Goal: Contribute content

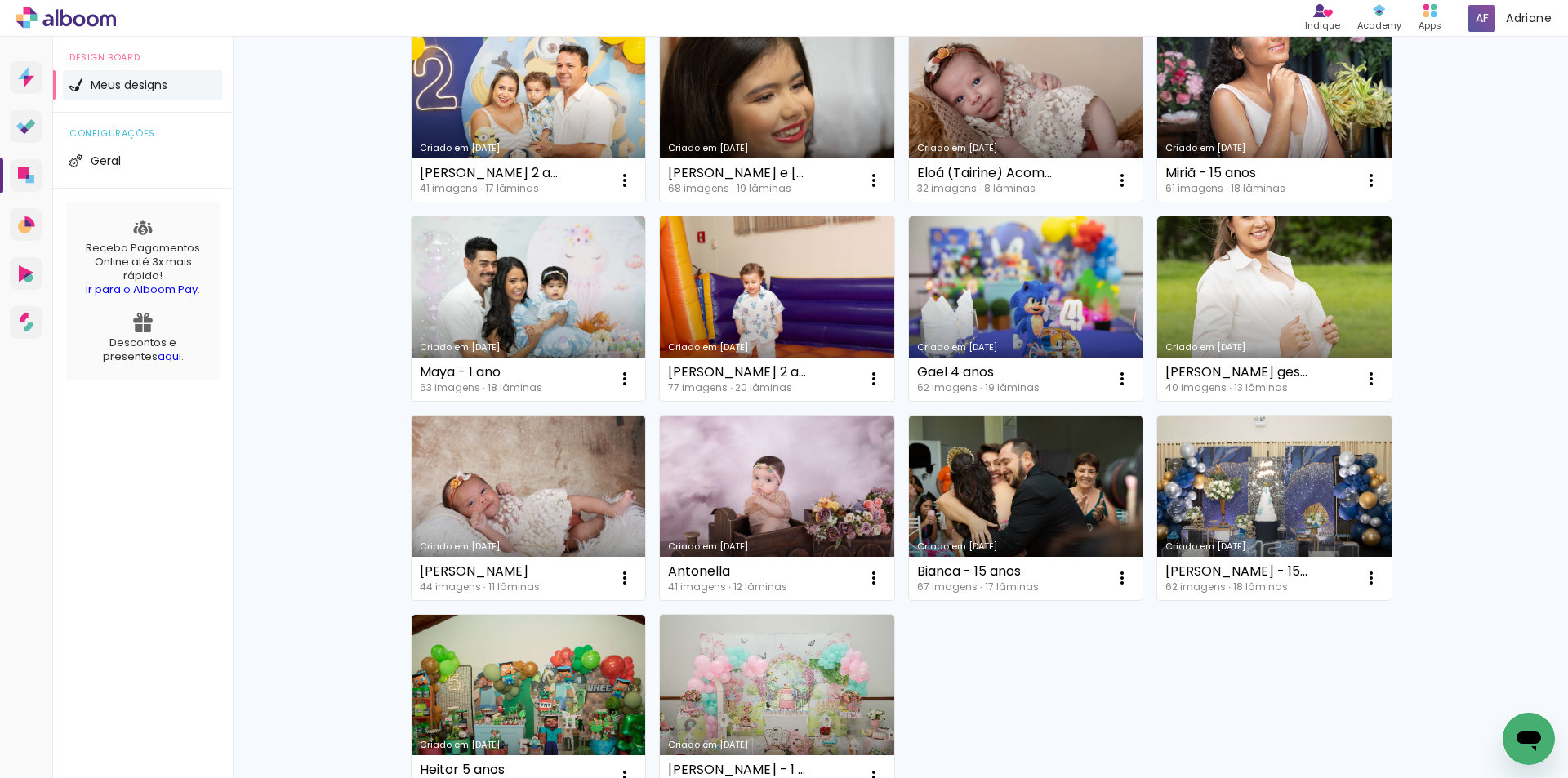
scroll to position [817, 0]
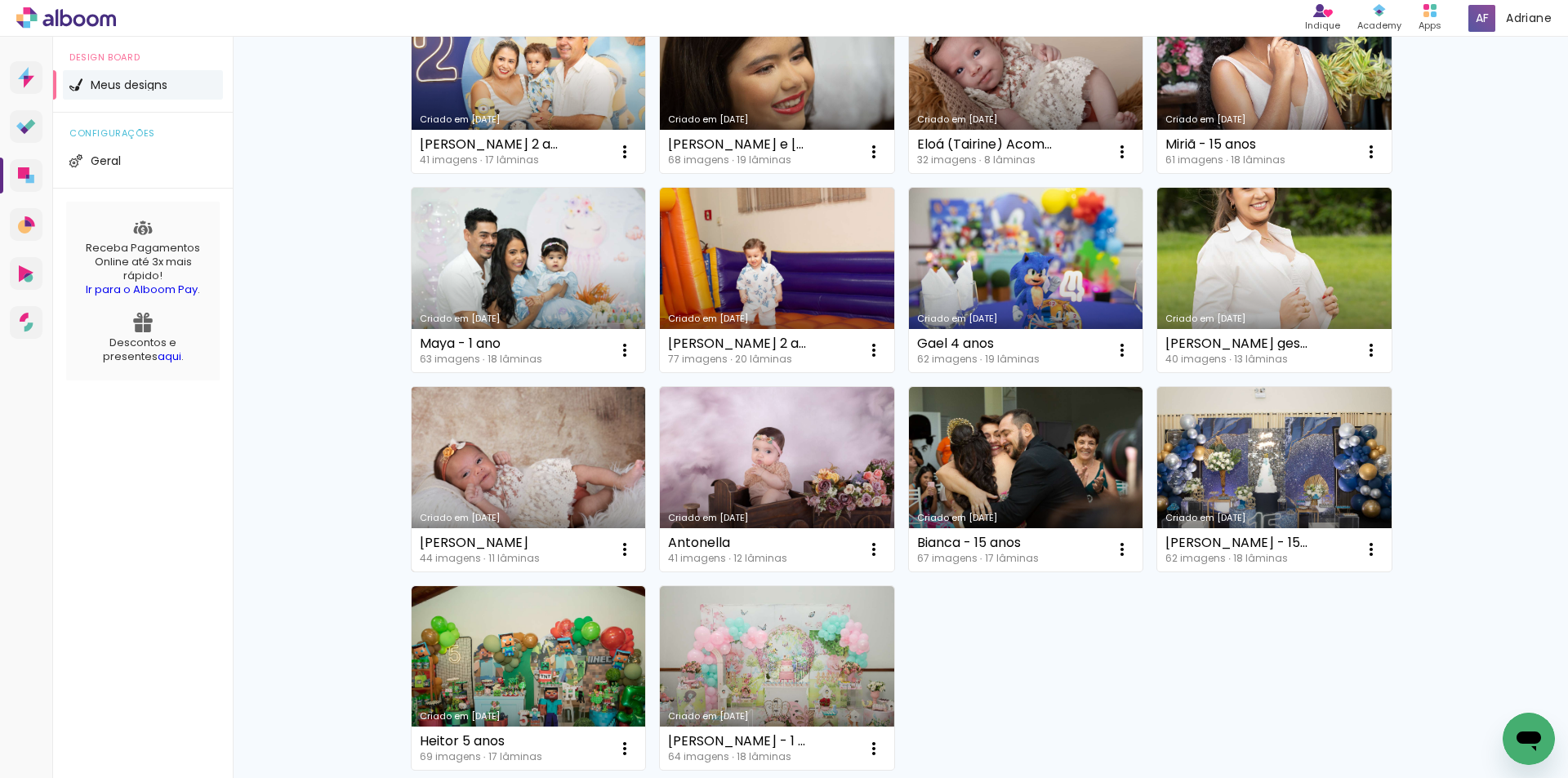
click at [529, 459] on link "Criado em [DATE]" at bounding box center [528, 478] width 234 height 184
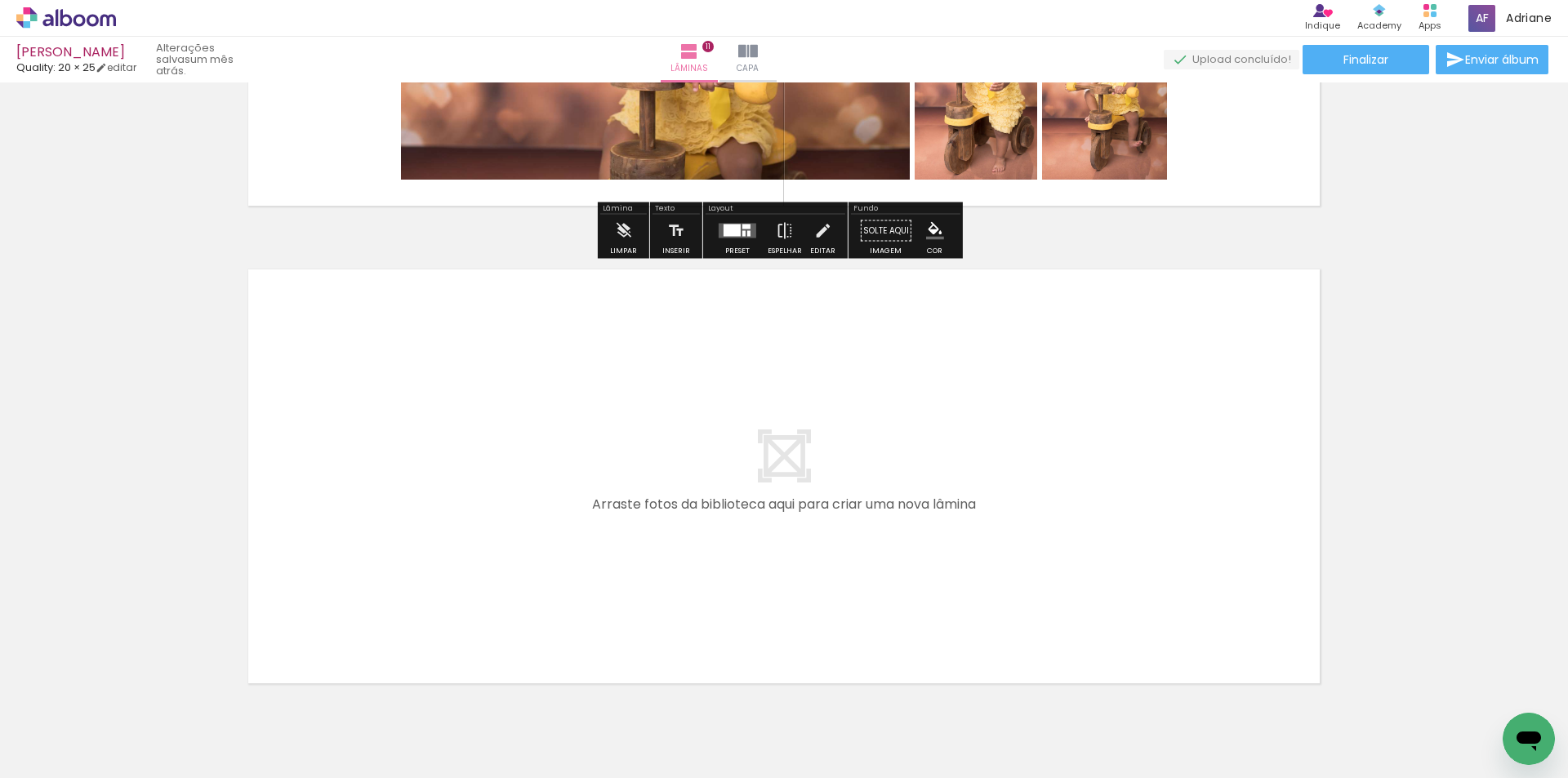
scroll to position [5146, 0]
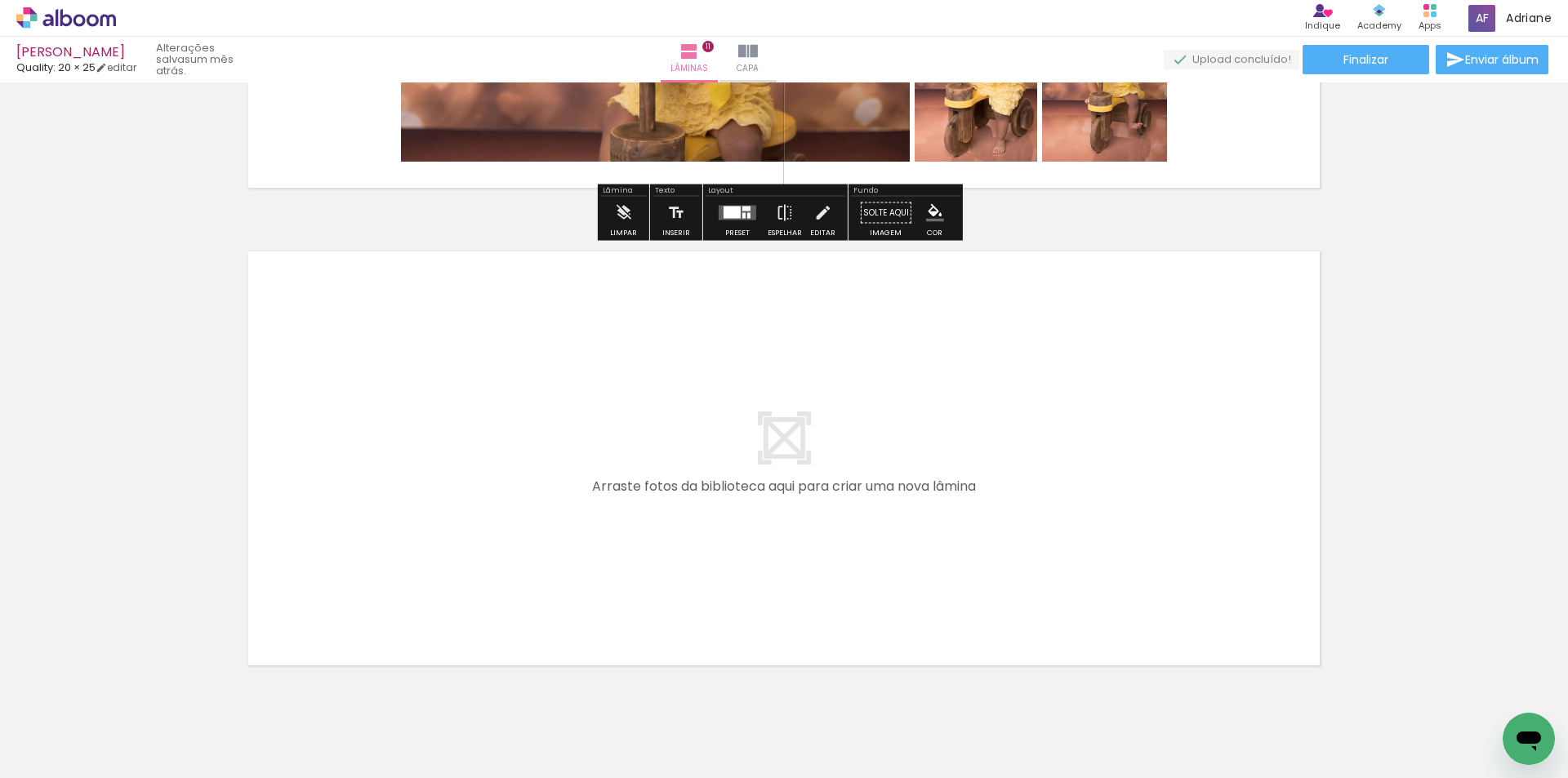
click at [74, 747] on span "Adicionar Fotos" at bounding box center [58, 756] width 49 height 18
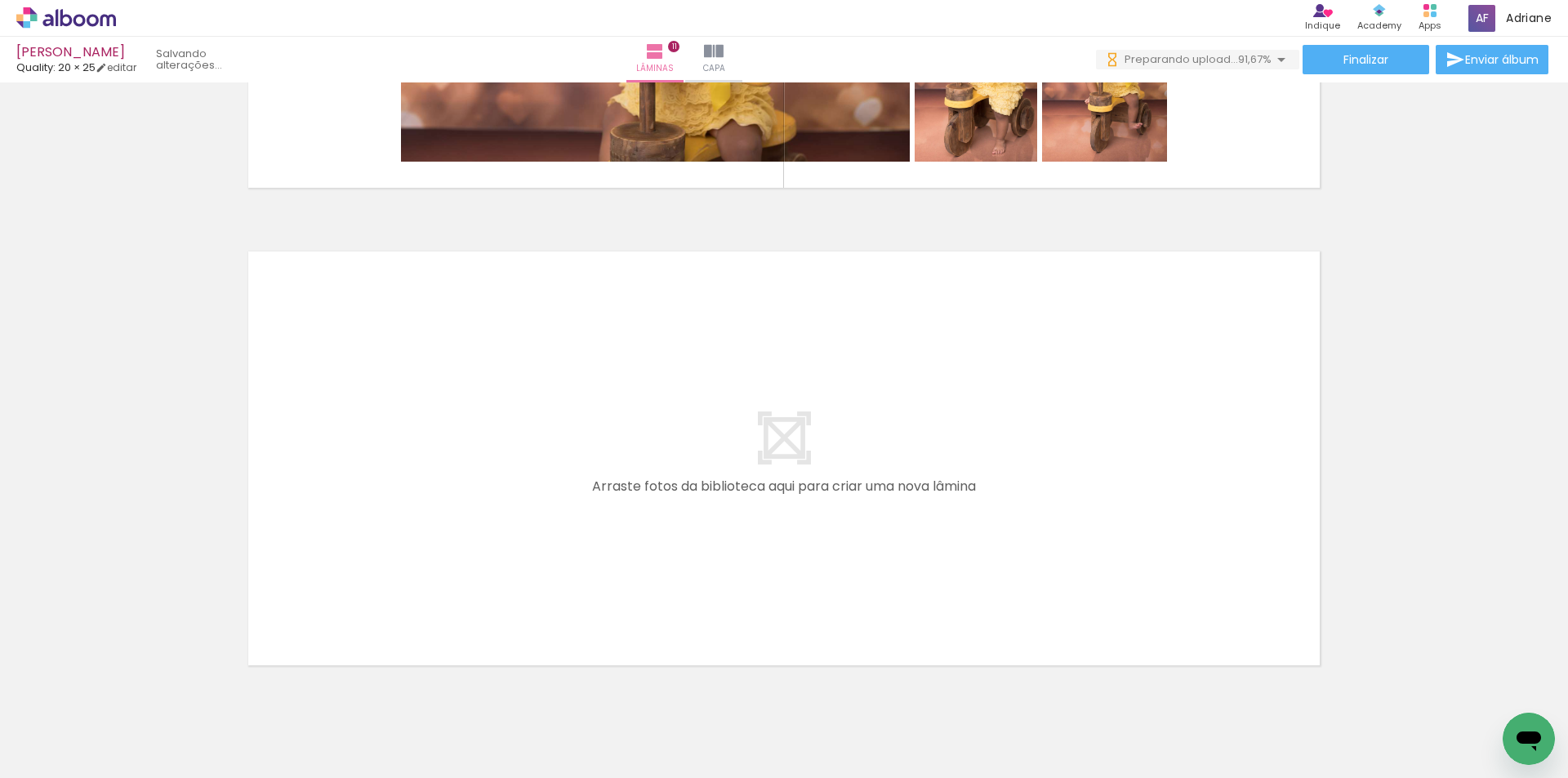
scroll to position [0, 2962]
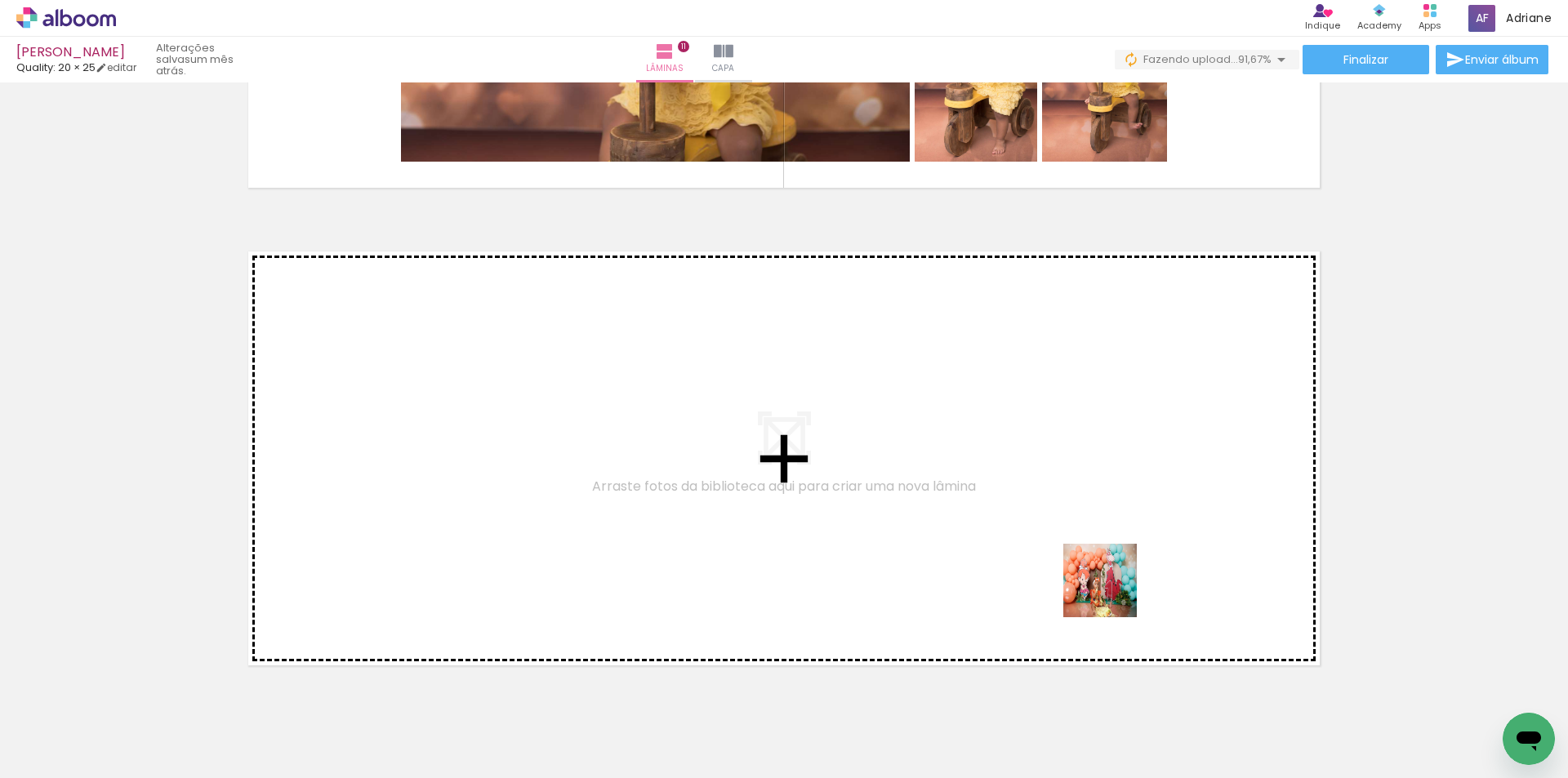
drag, startPoint x: 1232, startPoint y: 736, endPoint x: 1112, endPoint y: 593, distance: 186.7
click at [1112, 593] on quentale-workspace at bounding box center [784, 389] width 1568 height 778
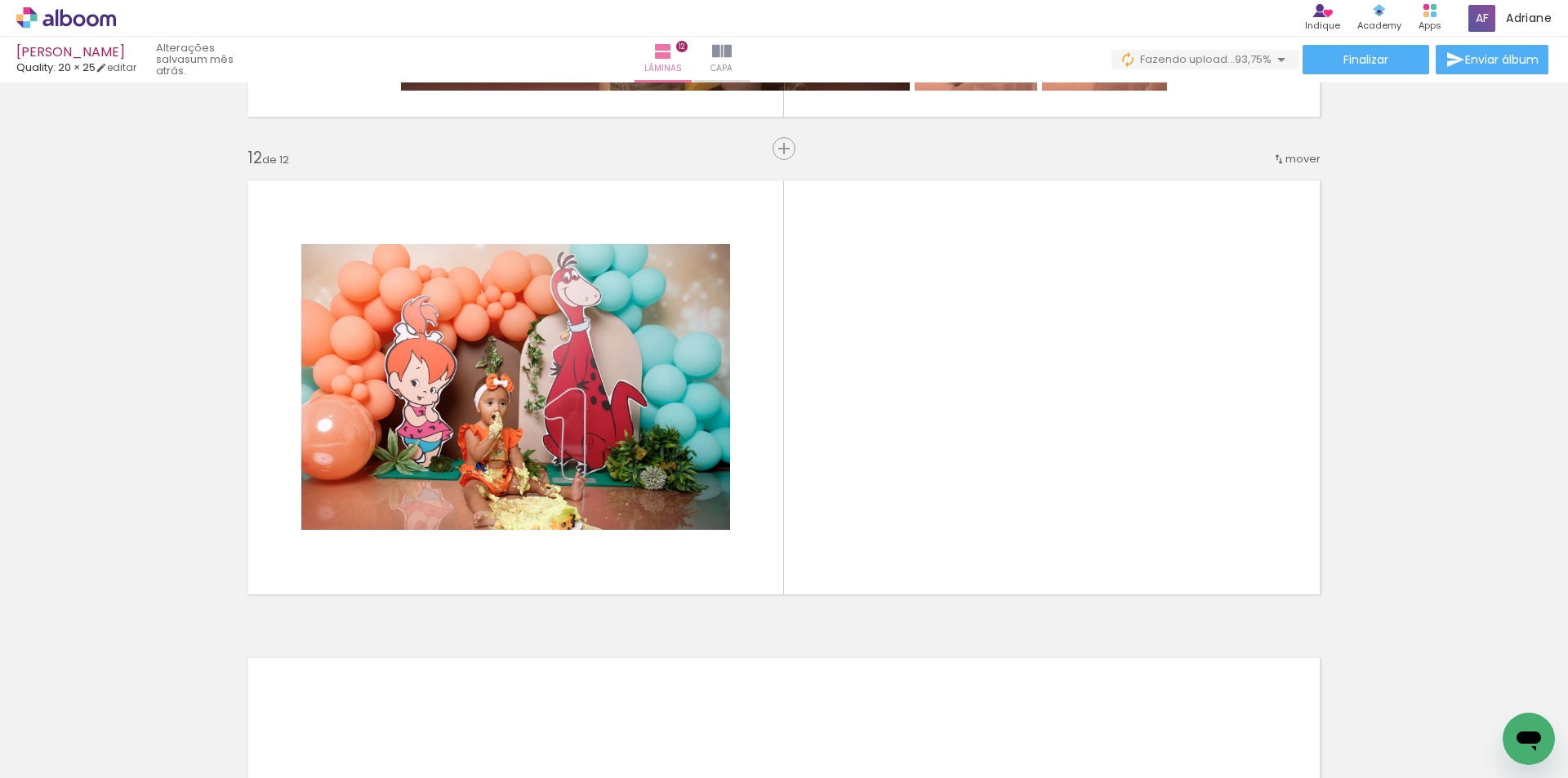
scroll to position [5224, 0]
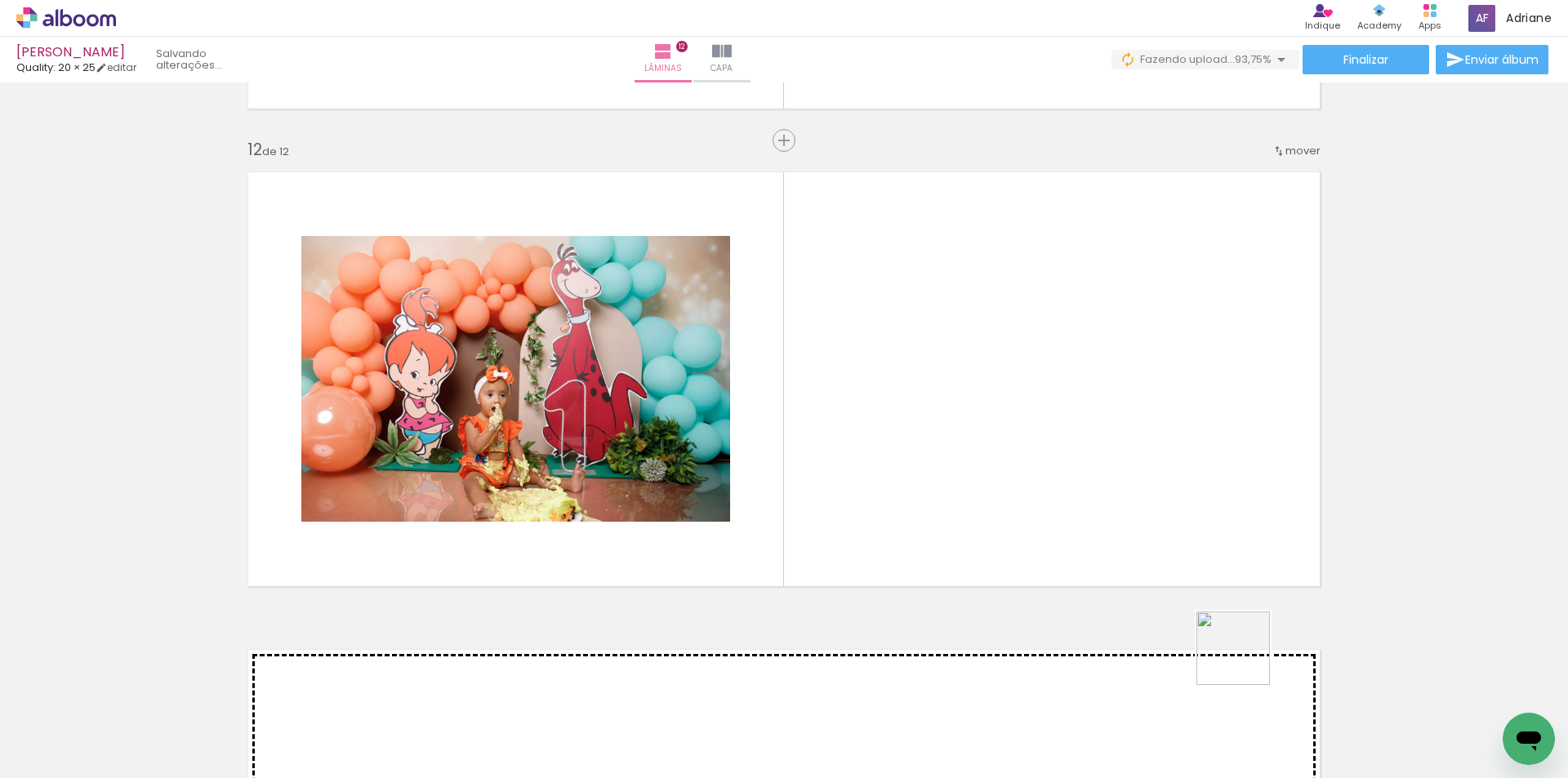
drag, startPoint x: 1324, startPoint y: 732, endPoint x: 1336, endPoint y: 731, distance: 12.0
click at [1077, 508] on quentale-workspace at bounding box center [784, 389] width 1568 height 778
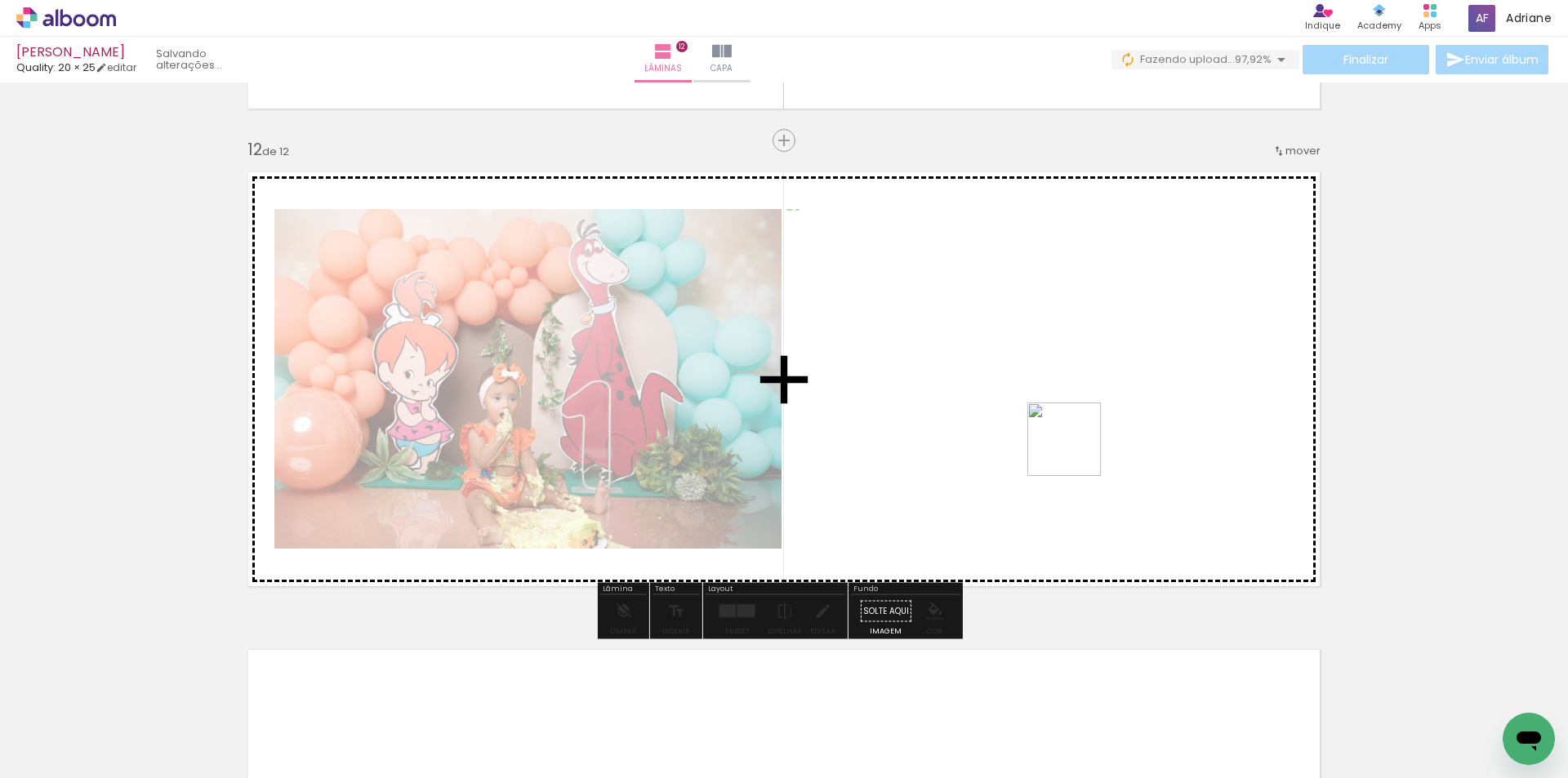
drag, startPoint x: 1422, startPoint y: 736, endPoint x: 1068, endPoint y: 445, distance: 458.3
click at [1068, 445] on quentale-workspace at bounding box center [784, 389] width 1568 height 778
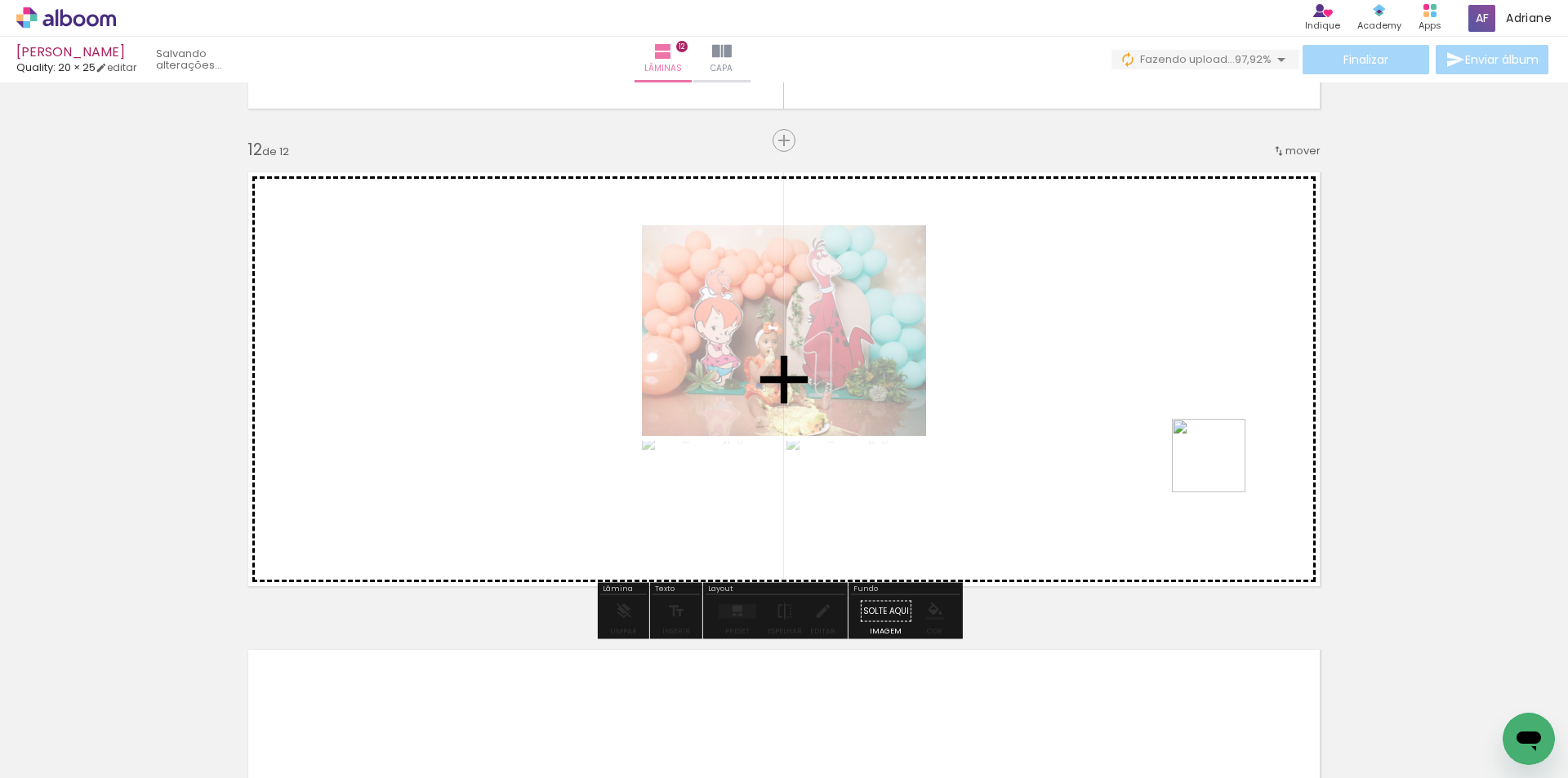
drag, startPoint x: 1500, startPoint y: 712, endPoint x: 1156, endPoint y: 407, distance: 459.7
click at [1158, 407] on quentale-workspace at bounding box center [784, 389] width 1568 height 778
